Goal: Transaction & Acquisition: Download file/media

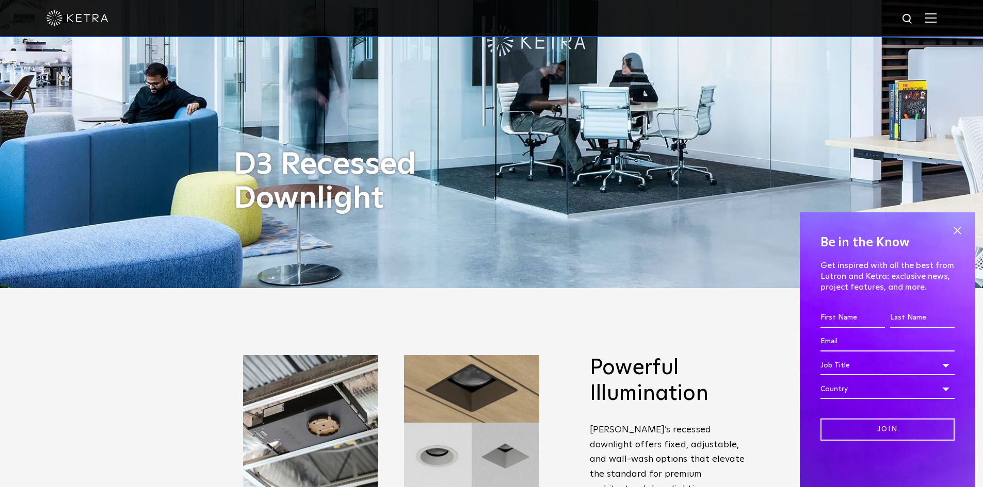
scroll to position [309, 0]
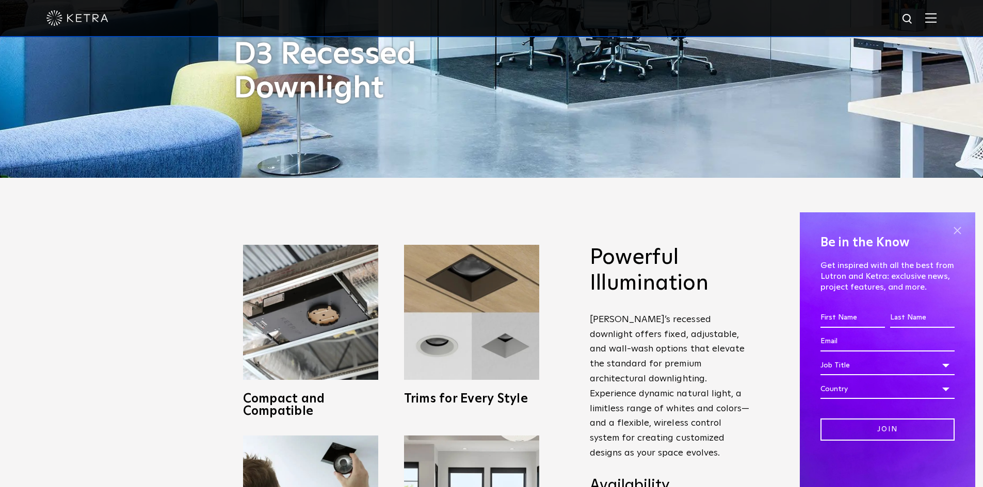
click at [954, 230] on span at bounding box center [956, 230] width 15 height 15
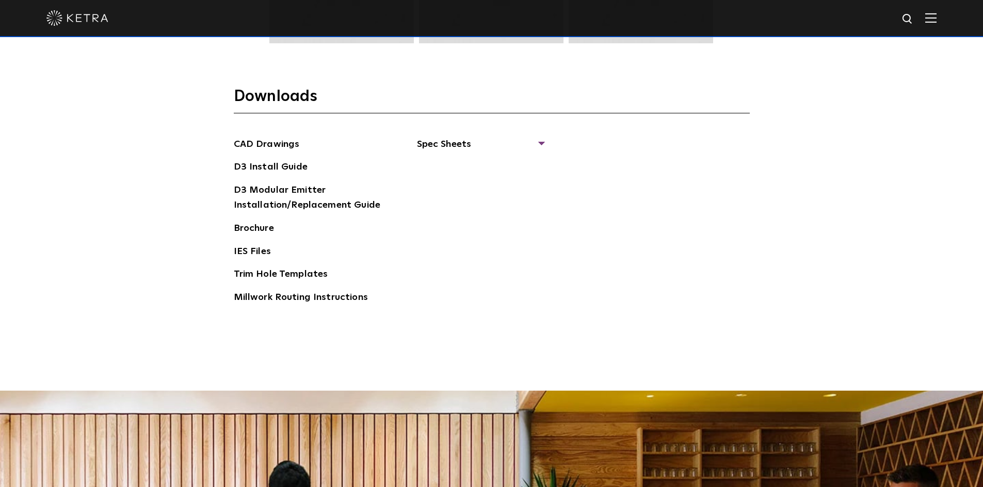
scroll to position [1702, 0]
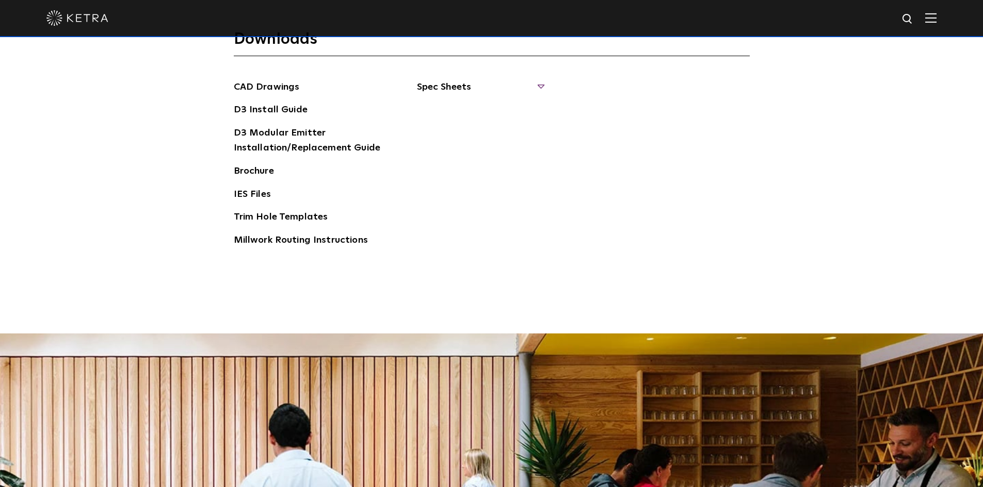
click at [445, 86] on span "Spec Sheets" at bounding box center [480, 91] width 126 height 23
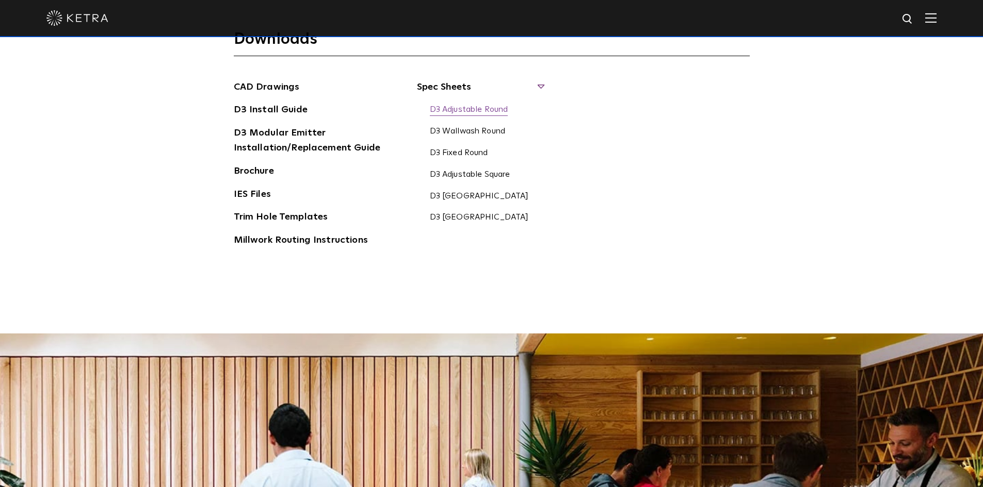
click at [480, 110] on link "D3 Adjustable Round" at bounding box center [469, 110] width 78 height 11
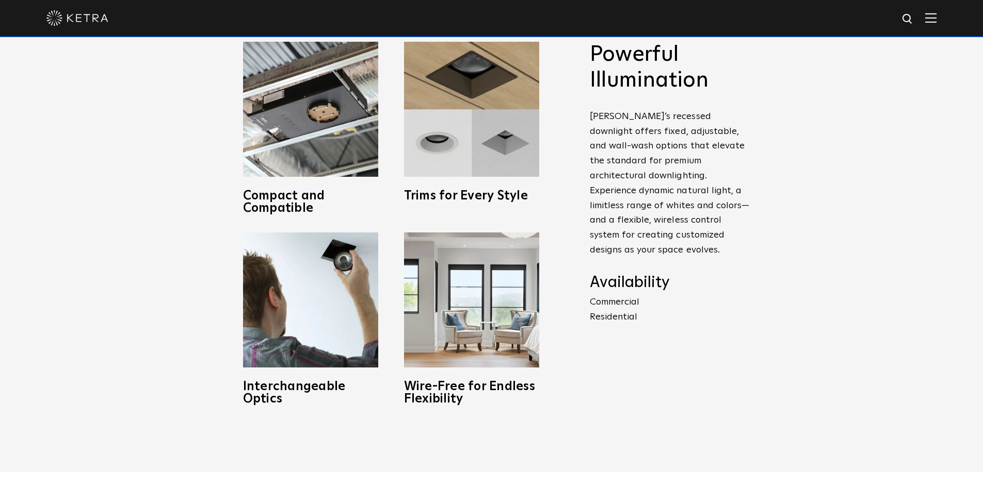
scroll to position [103, 0]
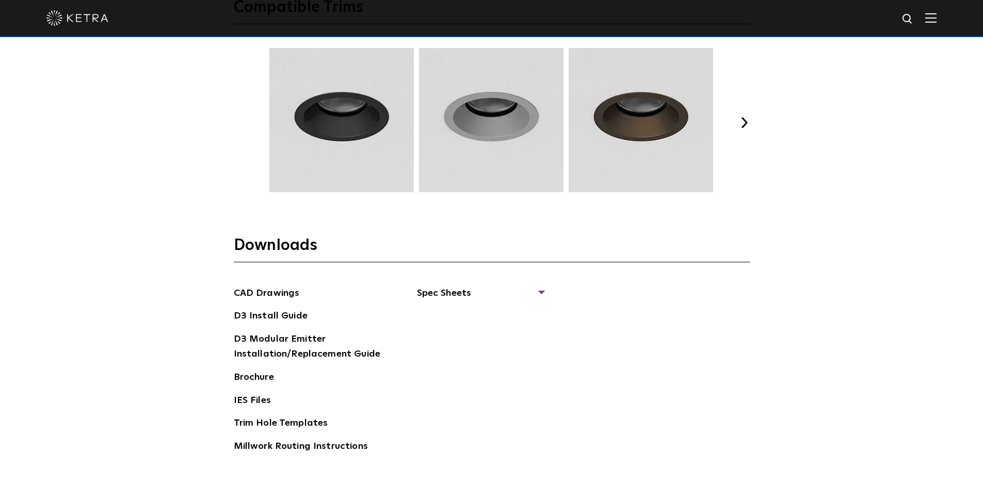
scroll to position [1547, 0]
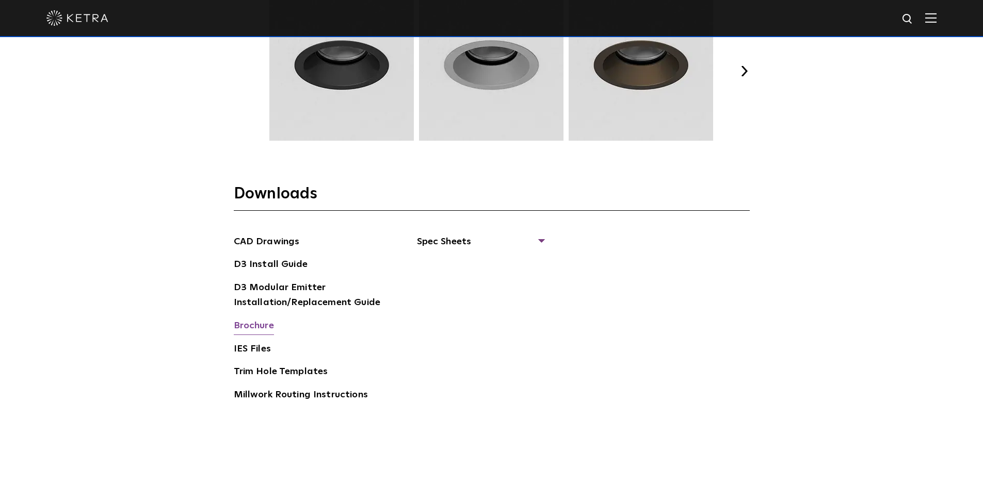
click at [252, 325] on link "Brochure" at bounding box center [254, 327] width 40 height 17
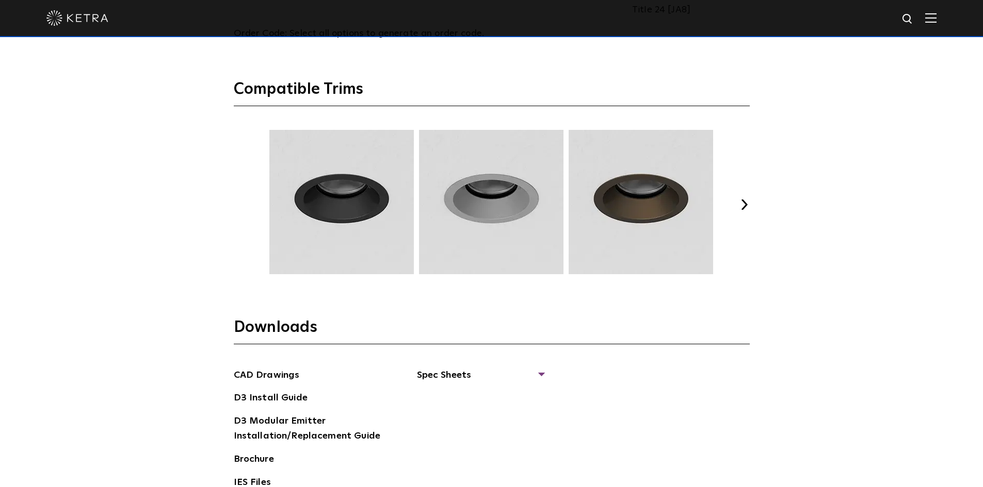
scroll to position [1393, 0]
